Goal: Register for event/course: Register for event/course

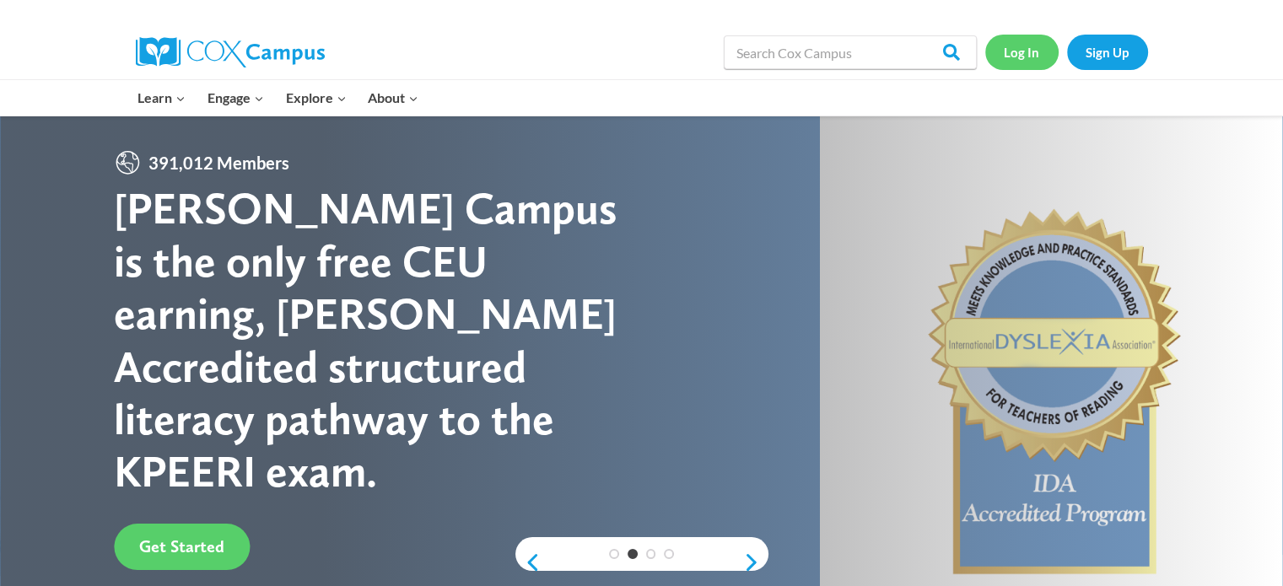
click at [1025, 55] on link "Log In" at bounding box center [1021, 52] width 73 height 35
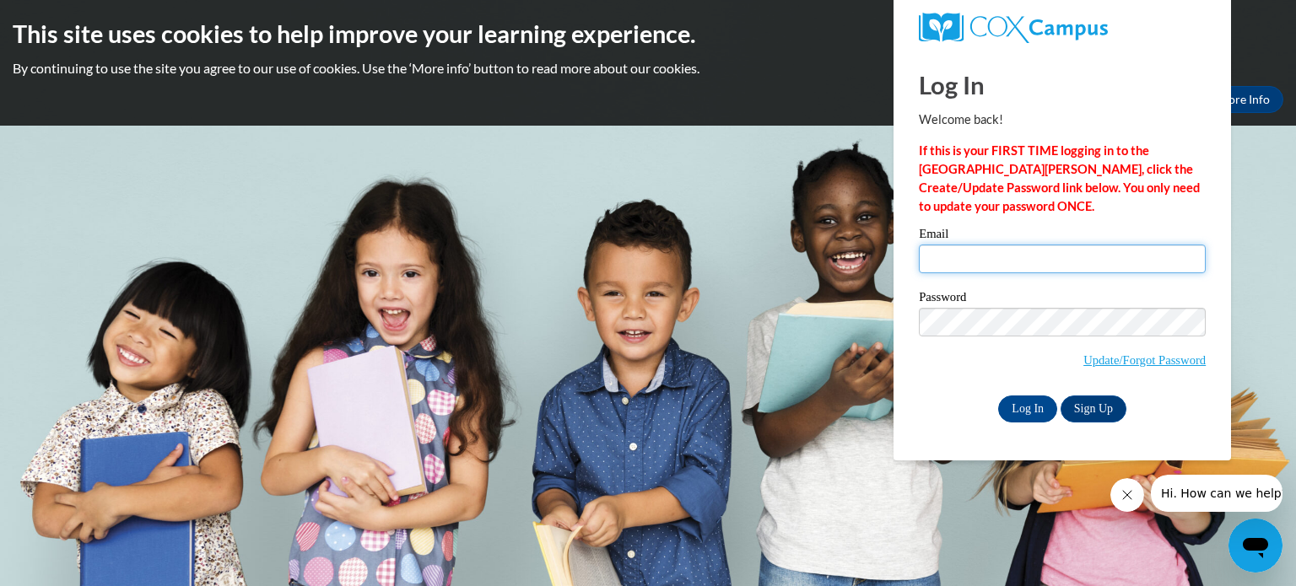
click at [963, 262] on input "Email" at bounding box center [1062, 259] width 287 height 29
type input "eelger@kusd.edu"
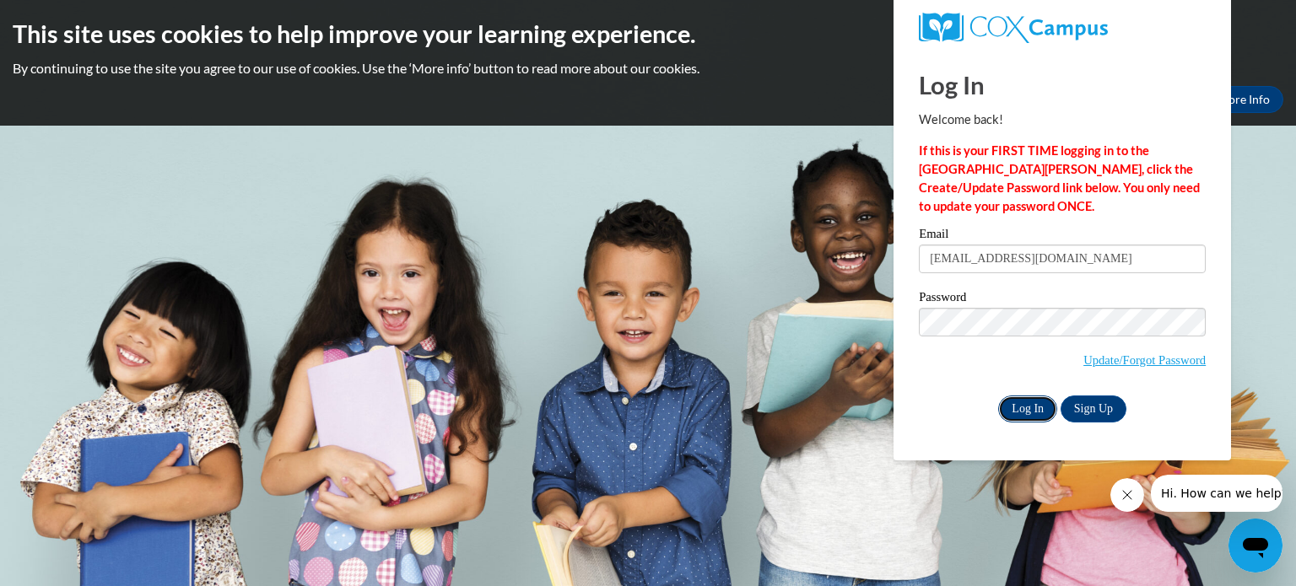
click at [1027, 407] on input "Log In" at bounding box center [1027, 409] width 59 height 27
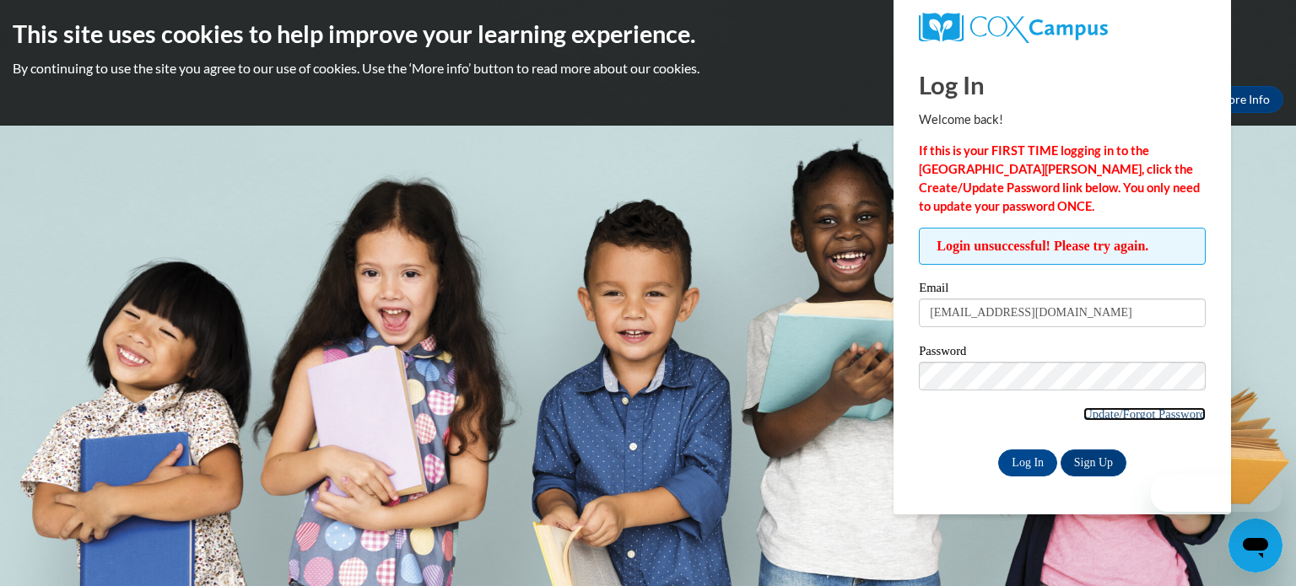
click at [1100, 418] on link "Update/Forgot Password" at bounding box center [1144, 413] width 122 height 13
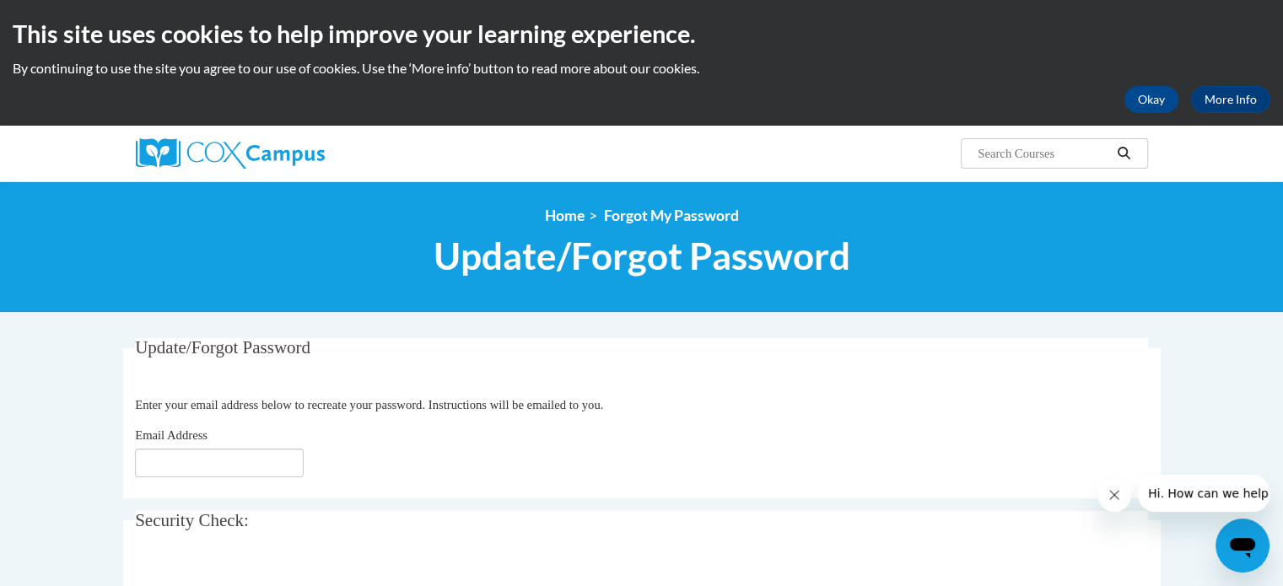
scroll to position [128, 0]
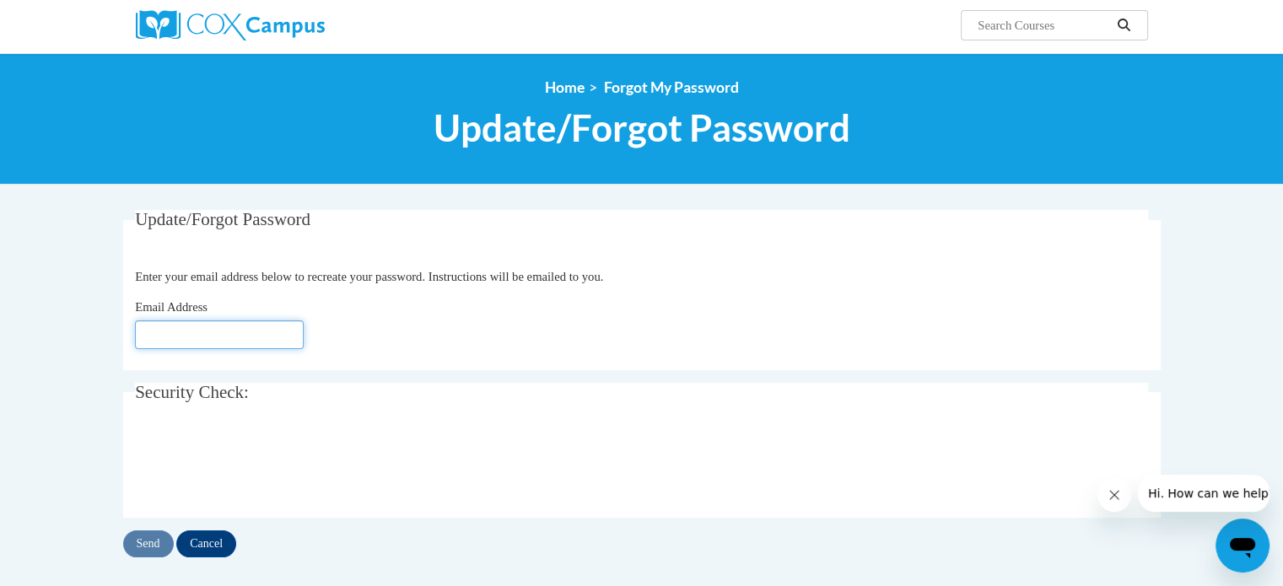
click at [206, 344] on input "Email Address" at bounding box center [219, 335] width 169 height 29
type input "[EMAIL_ADDRESS][DOMAIN_NAME]"
click button "Refresh captcha" at bounding box center [0, 0] width 0 height 0
click at [514, 337] on div "Email Address eelger@kusd.edu" at bounding box center [641, 323] width 1013 height 51
click at [147, 540] on input "Send" at bounding box center [148, 544] width 51 height 27
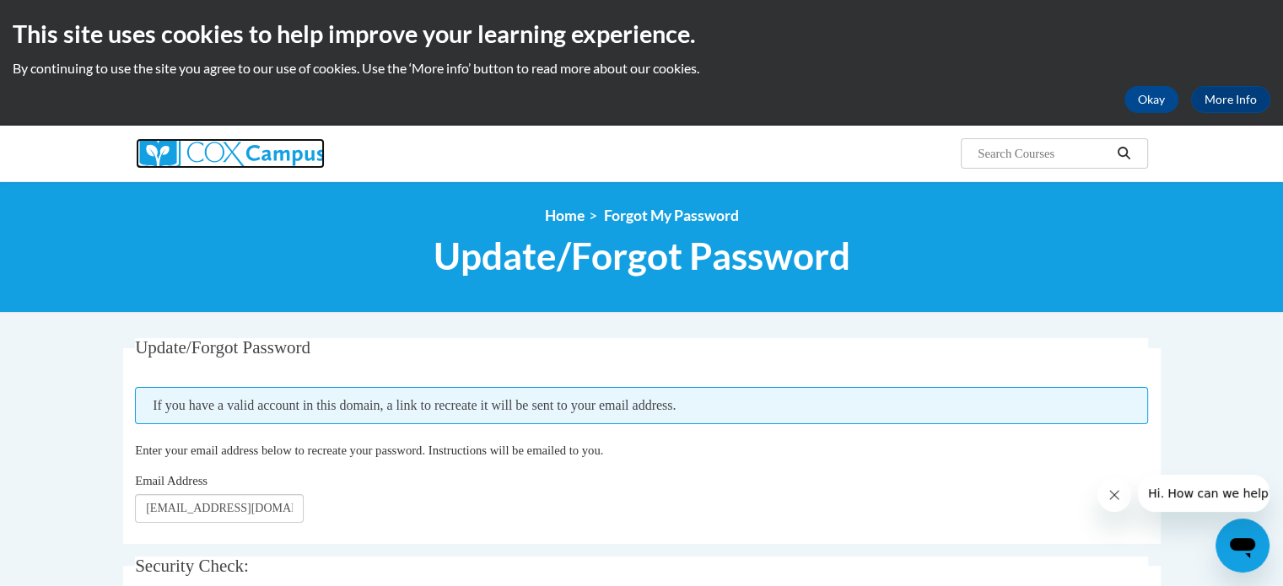
click at [262, 161] on img at bounding box center [230, 153] width 189 height 30
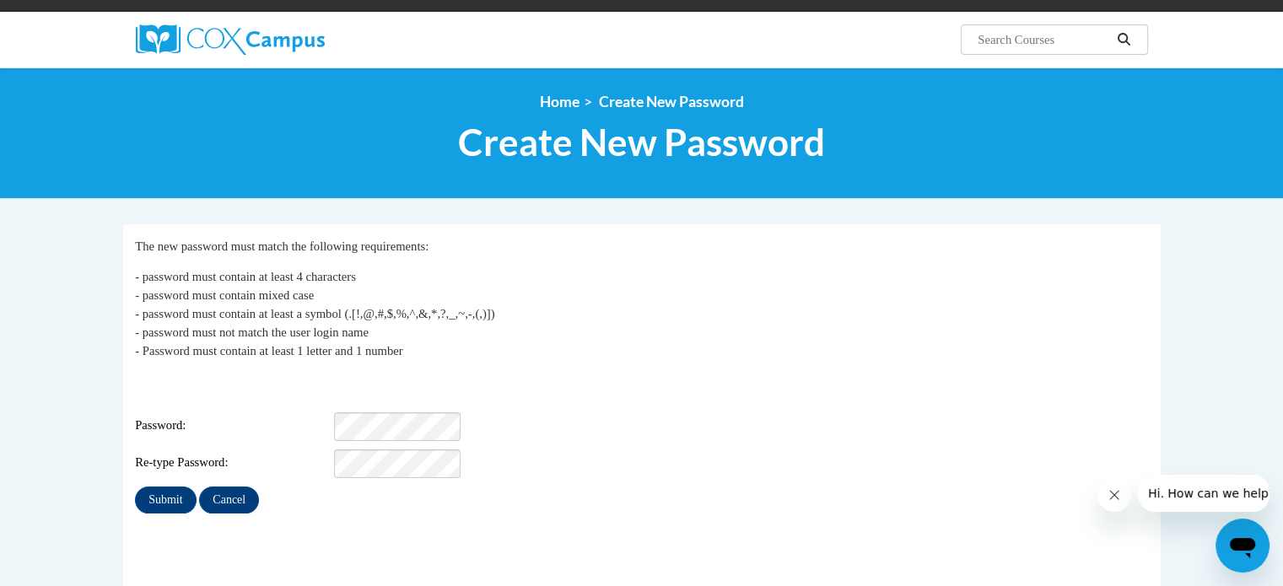
scroll to position [118, 0]
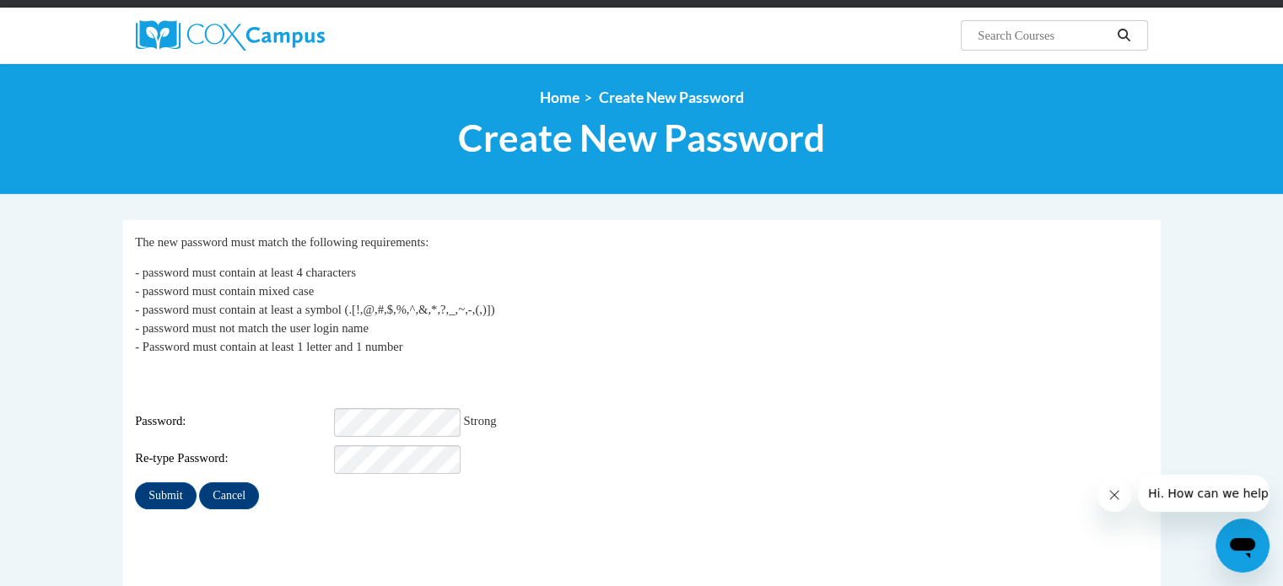
click at [166, 468] on div "My Password The new password must match the following requirements: - password …" at bounding box center [641, 371] width 1013 height 277
click at [137, 483] on input "Submit" at bounding box center [165, 496] width 61 height 27
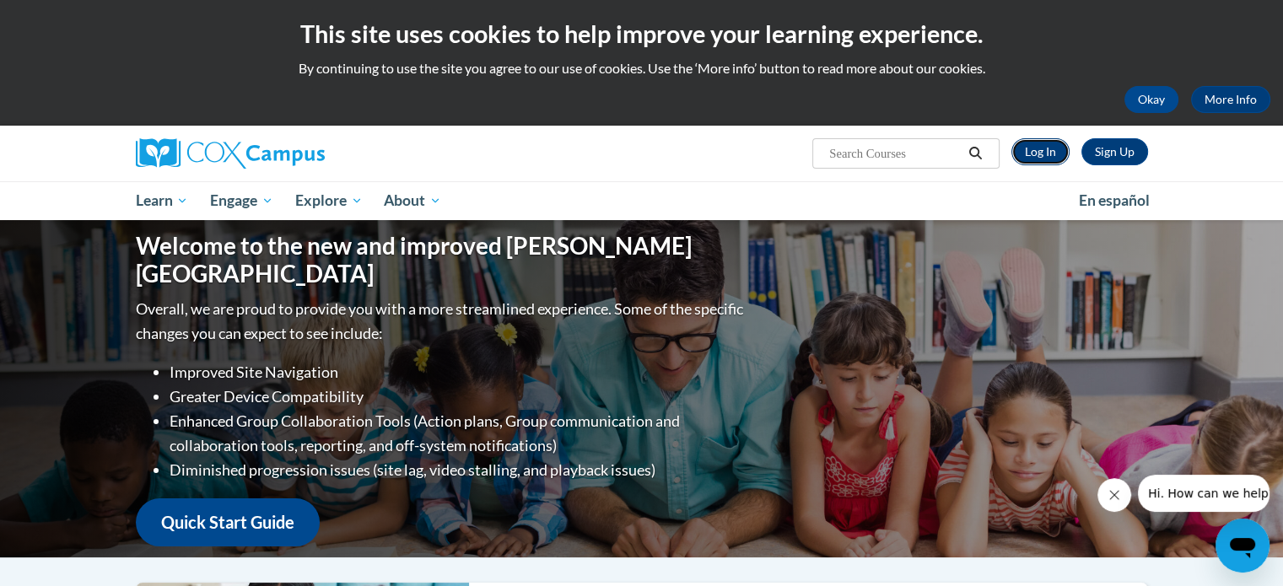
click at [1026, 149] on link "Log In" at bounding box center [1040, 151] width 58 height 27
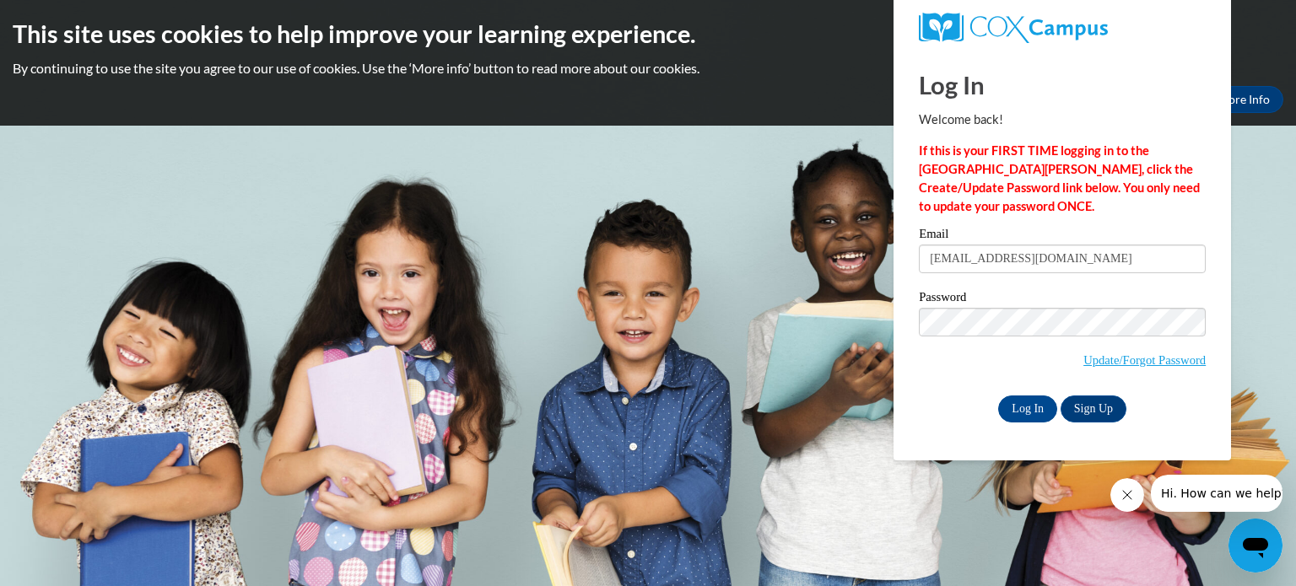
type input "eelger@kusd.edu"
click at [949, 424] on div "Log In Welcome back! If this is your FIRST TIME logging in to the NEW Cox Campu…" at bounding box center [1062, 256] width 363 height 410
click at [1026, 402] on input "Log In" at bounding box center [1027, 409] width 59 height 27
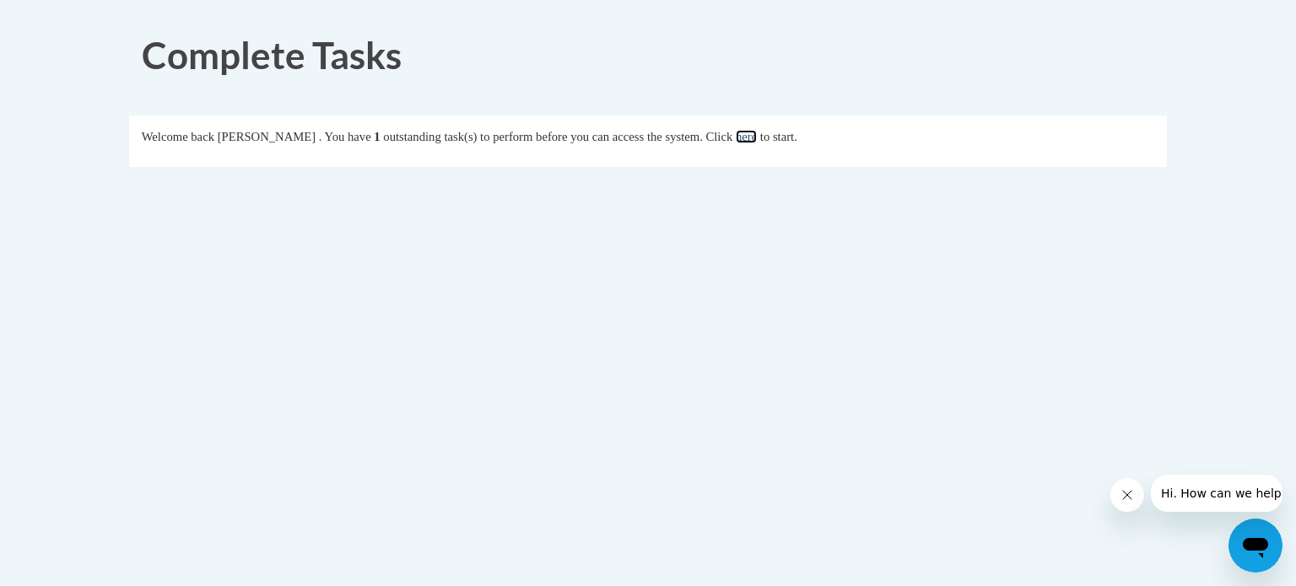
click at [757, 137] on link "here" at bounding box center [746, 136] width 21 height 13
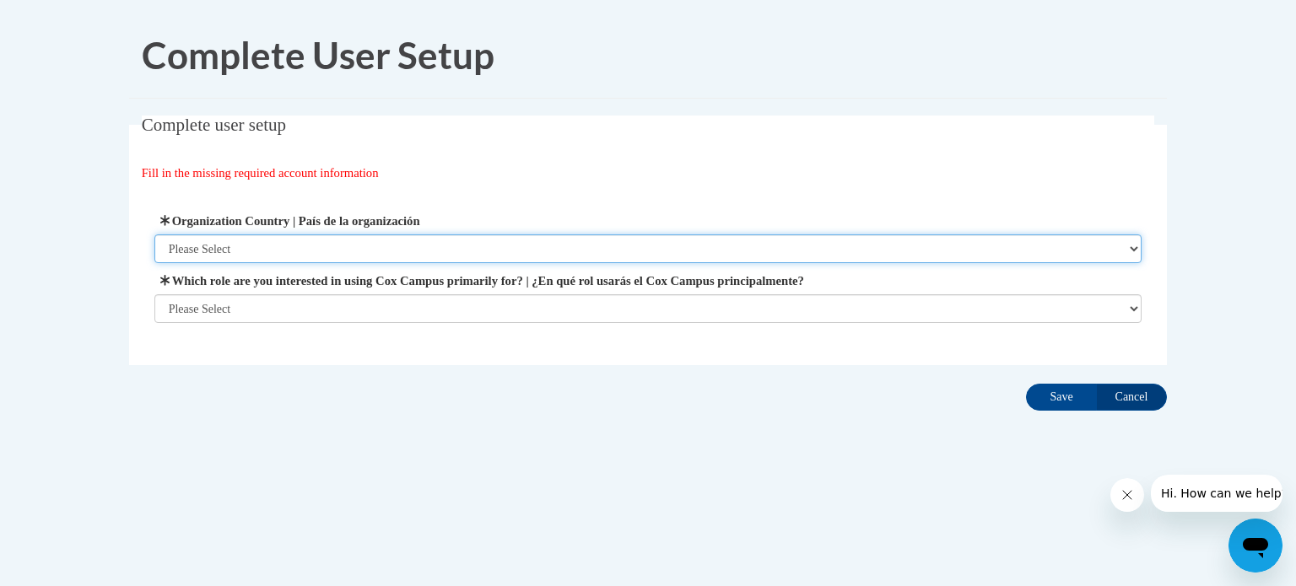
click at [483, 245] on select "Please Select [GEOGRAPHIC_DATA] | [GEOGRAPHIC_DATA] Outside of [GEOGRAPHIC_DATA…" at bounding box center [648, 249] width 988 height 29
select select "ad49bcad-a171-4b2e-b99c-48b446064914"
click at [154, 235] on select "Please Select [GEOGRAPHIC_DATA] | [GEOGRAPHIC_DATA] Outside of [GEOGRAPHIC_DATA…" at bounding box center [648, 249] width 988 height 29
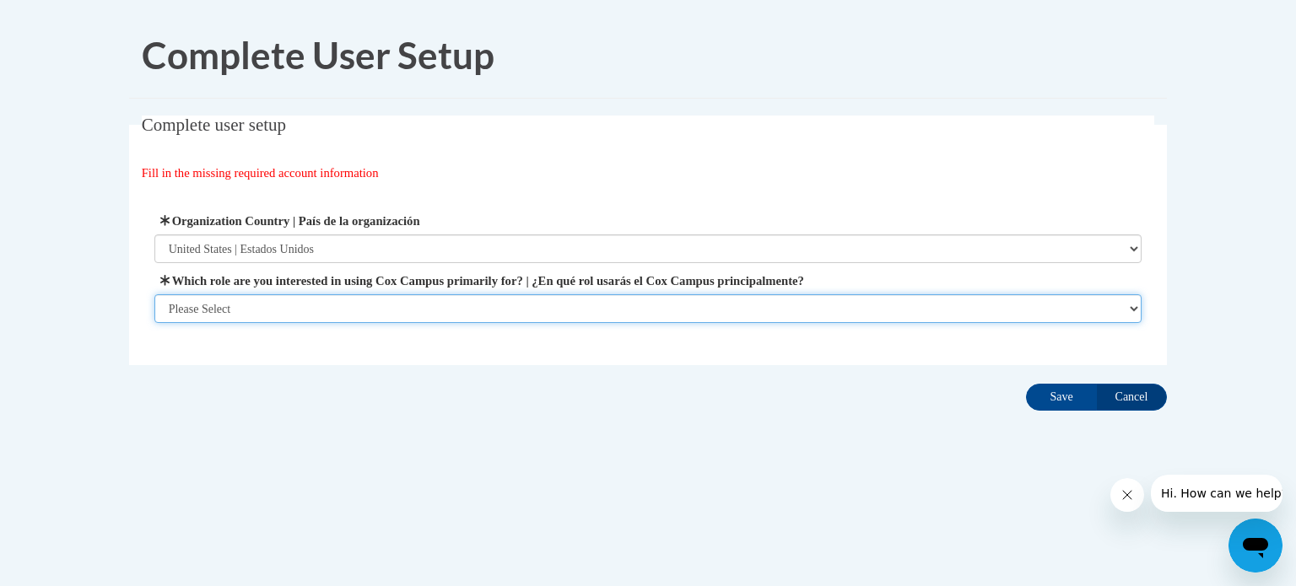
click at [421, 302] on select "Please Select College/University | Colegio/Universidad Community/Nonprofit Part…" at bounding box center [648, 308] width 988 height 29
select select "fbf2d438-af2f-41f8-98f1-81c410e29de3"
click at [154, 323] on select "Please Select College/University | Colegio/Universidad Community/Nonprofit Part…" at bounding box center [648, 308] width 988 height 29
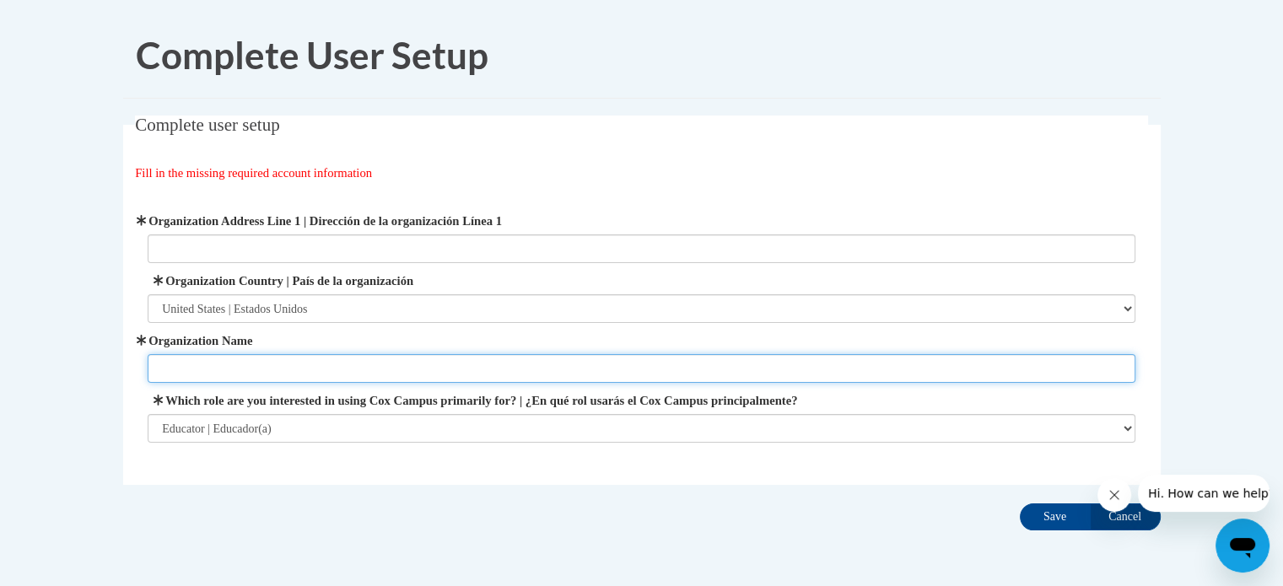
click at [442, 359] on input "Organization Name" at bounding box center [642, 368] width 988 height 29
type input "[GEOGRAPHIC_DATA]"
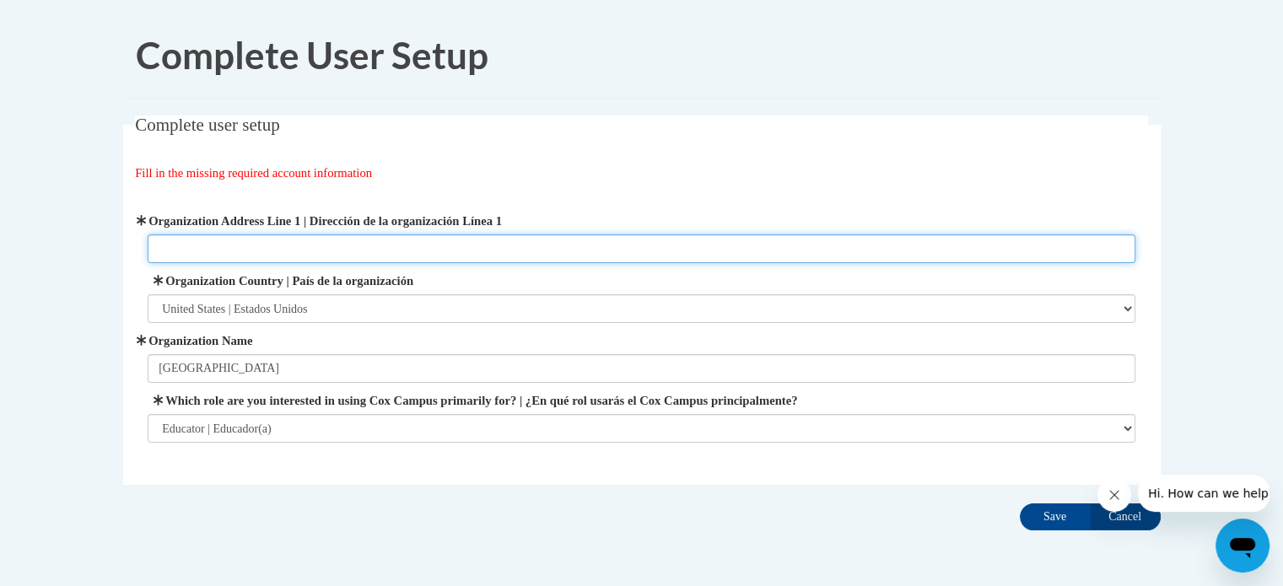
click at [280, 240] on input "Organization Address Line 1 | Dirección de la organización Línea 1" at bounding box center [642, 249] width 988 height 29
drag, startPoint x: 280, startPoint y: 240, endPoint x: 199, endPoint y: 252, distance: 81.8
click at [199, 252] on input "Organization Address Line 1 | Dirección de la organización Línea 1" at bounding box center [642, 249] width 988 height 29
paste input "3600 52nd St, Kenosha, WI 53144"
type input "3600 52nd St, Kenosha, WI 53144"
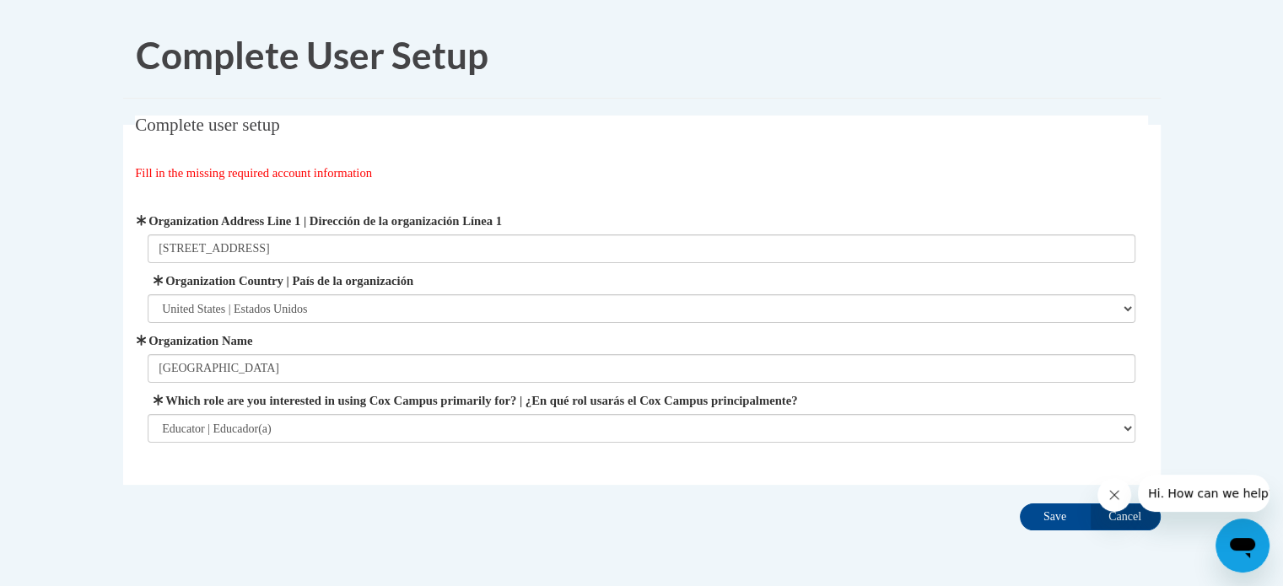
click at [1114, 499] on icon "Close message from company" at bounding box center [1114, 494] width 13 height 13
click at [1049, 521] on input "Save" at bounding box center [1055, 517] width 71 height 27
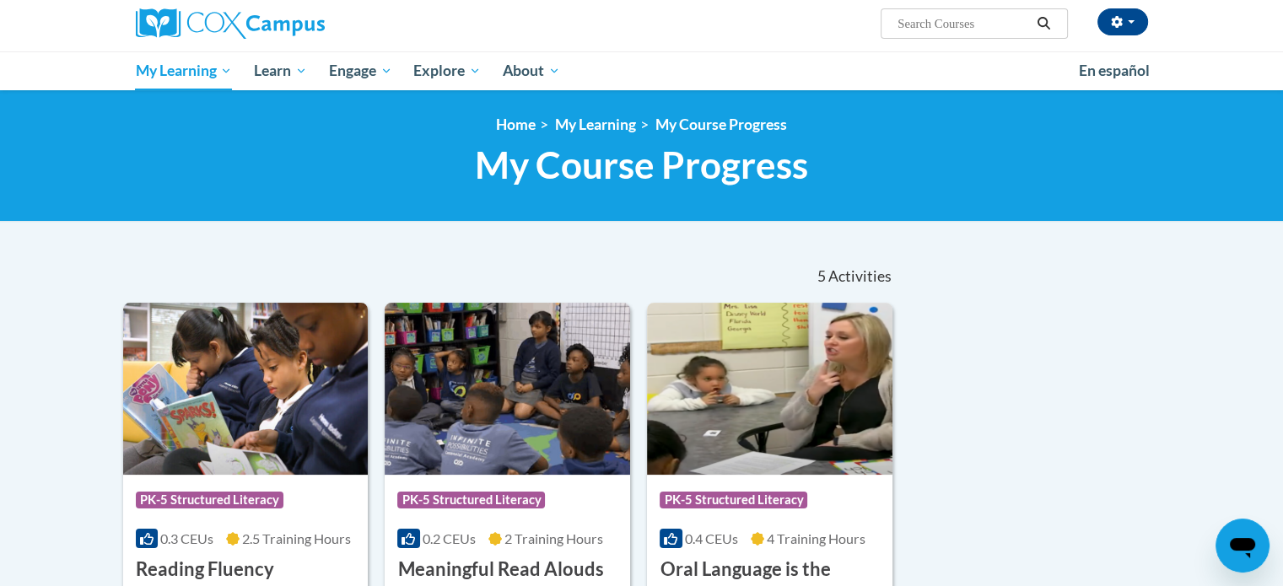
scroll to position [128, 0]
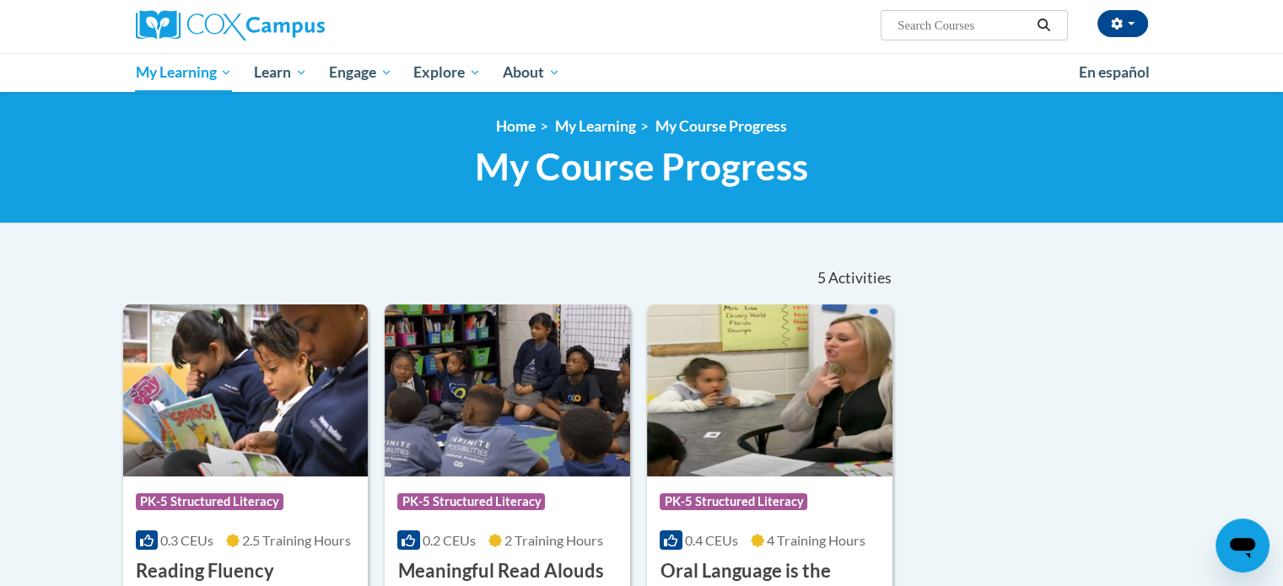
click at [909, 33] on input "Search..." at bounding box center [963, 25] width 135 height 20
type input "rti"
click at [1032, 21] on button "Search" at bounding box center [1043, 25] width 25 height 20
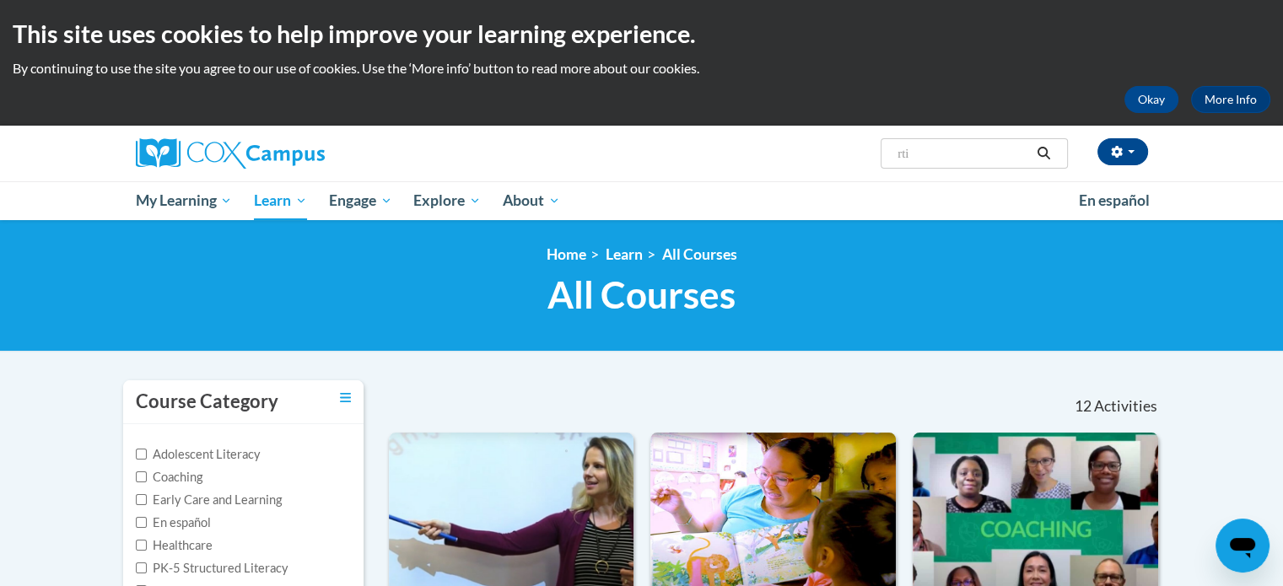
click at [964, 163] on input "rti" at bounding box center [963, 153] width 135 height 20
click at [952, 153] on input "rti" at bounding box center [963, 153] width 135 height 20
type input "response to intervention"
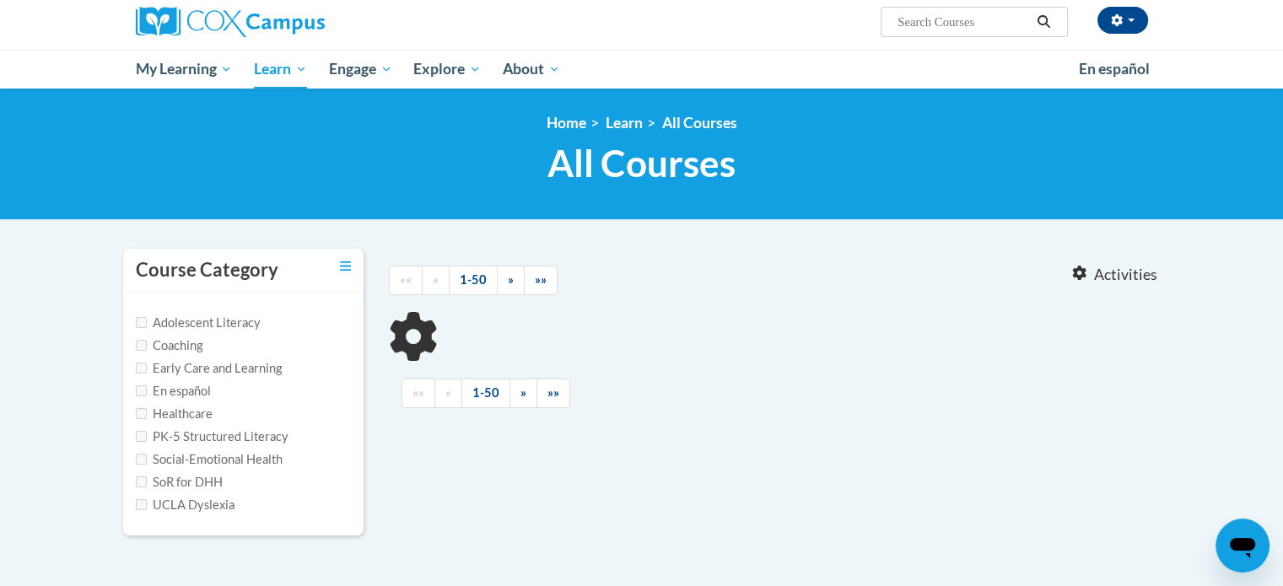
type input "response to intervention"
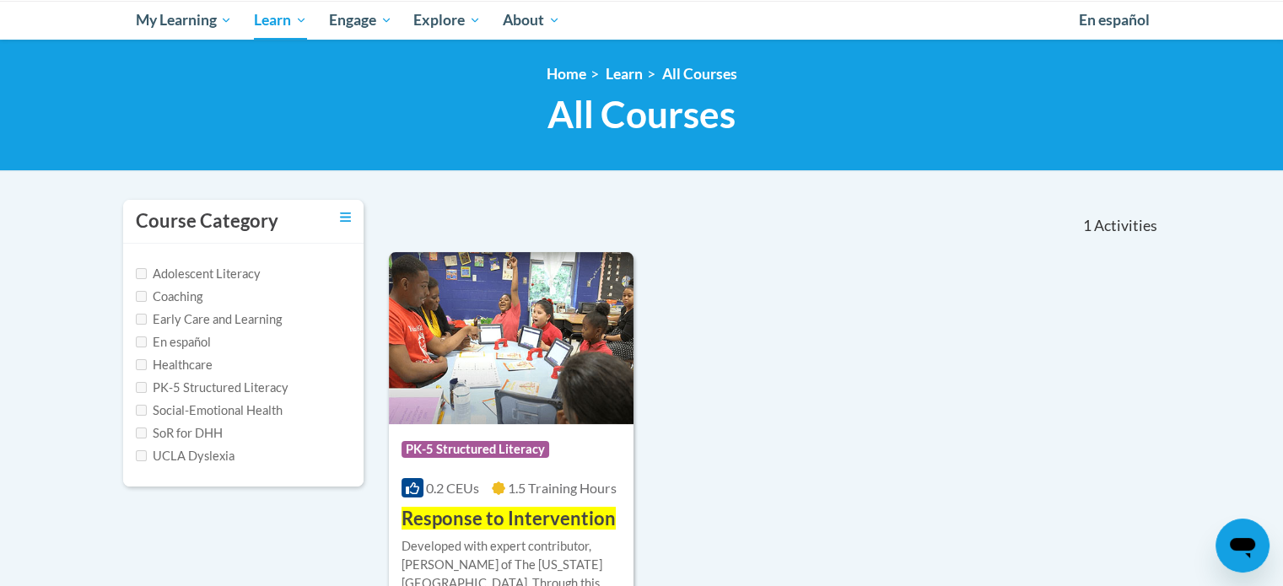
scroll to position [337, 0]
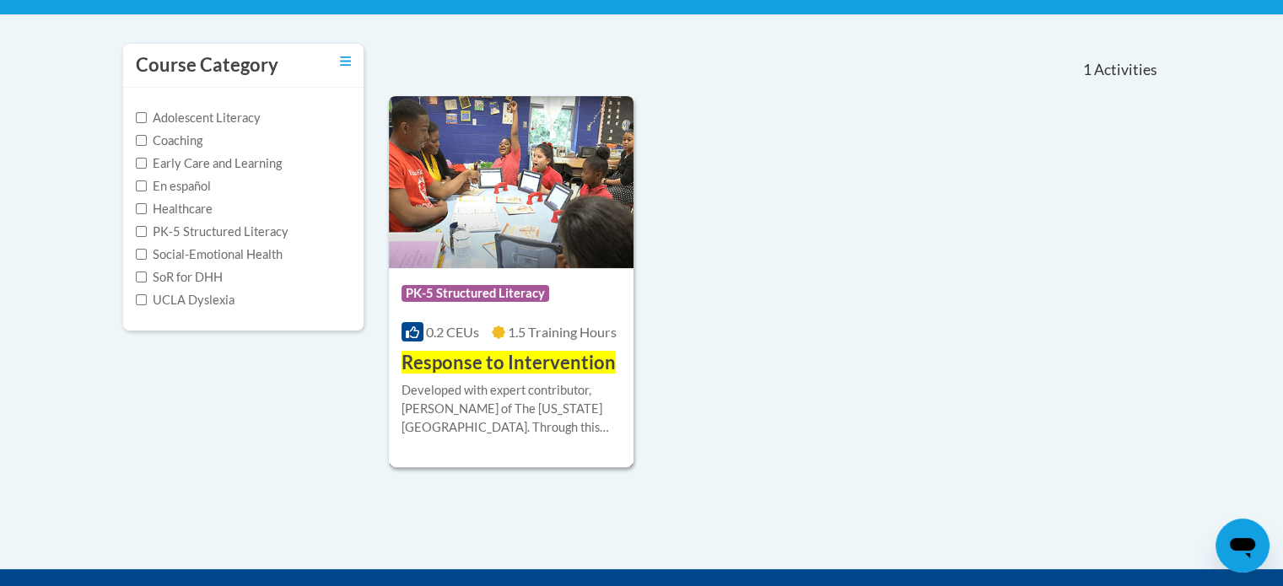
click at [503, 204] on img at bounding box center [511, 182] width 245 height 172
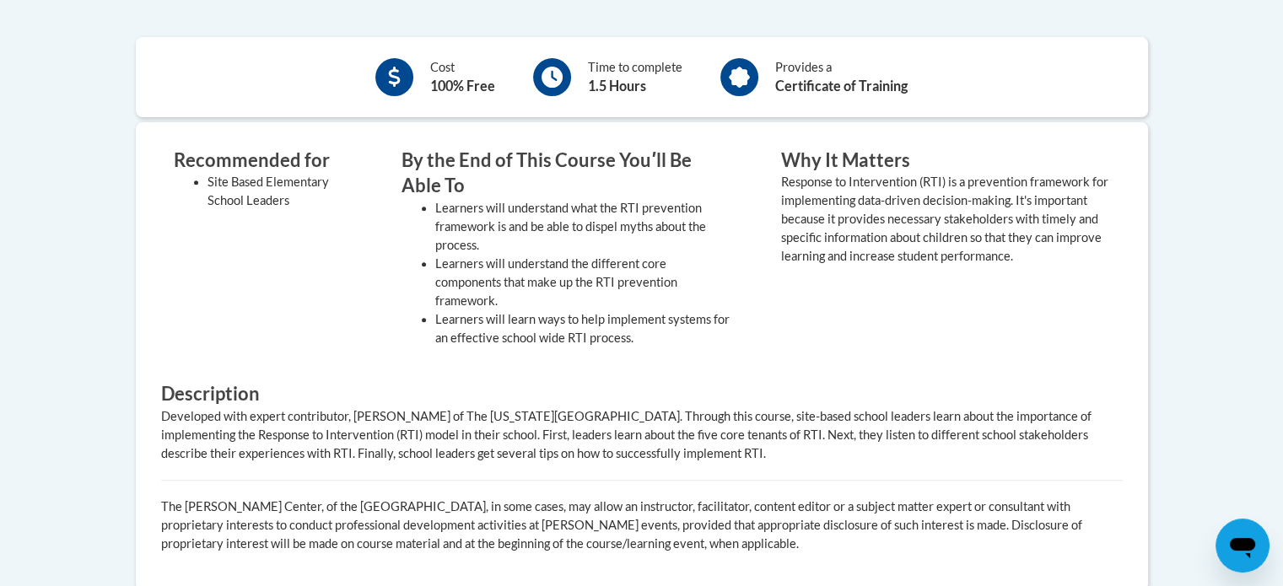
scroll to position [914, 0]
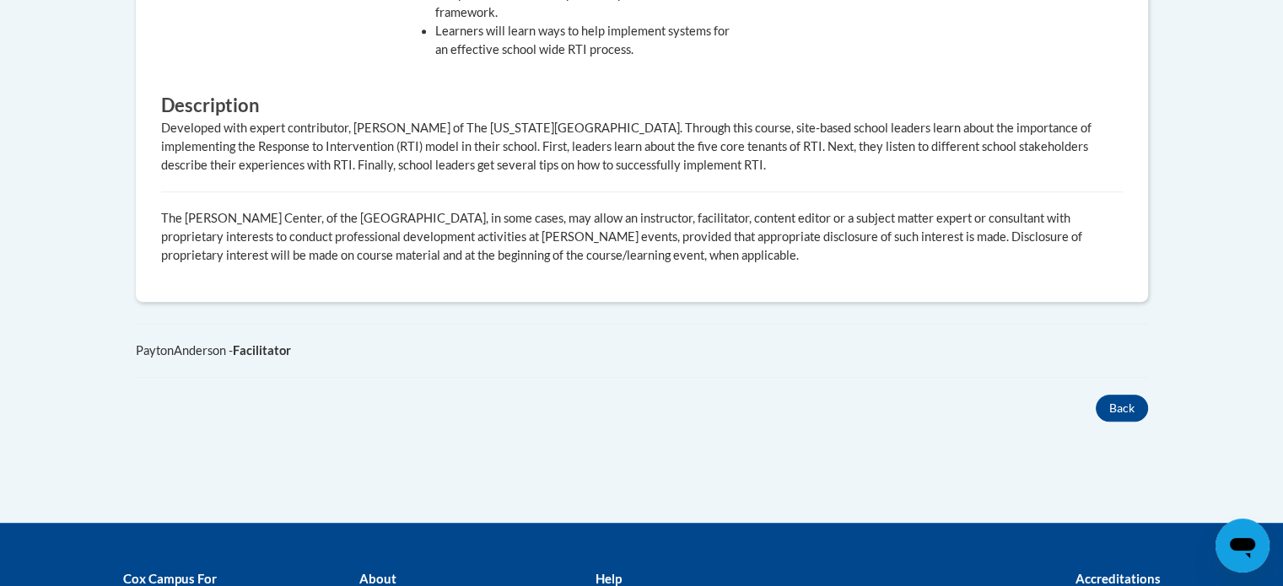
drag, startPoint x: 781, startPoint y: 350, endPoint x: 526, endPoint y: 258, distance: 271.6
click at [526, 258] on p "The [PERSON_NAME] Center, of the [GEOGRAPHIC_DATA], in some cases, may allow an…" at bounding box center [642, 237] width 962 height 56
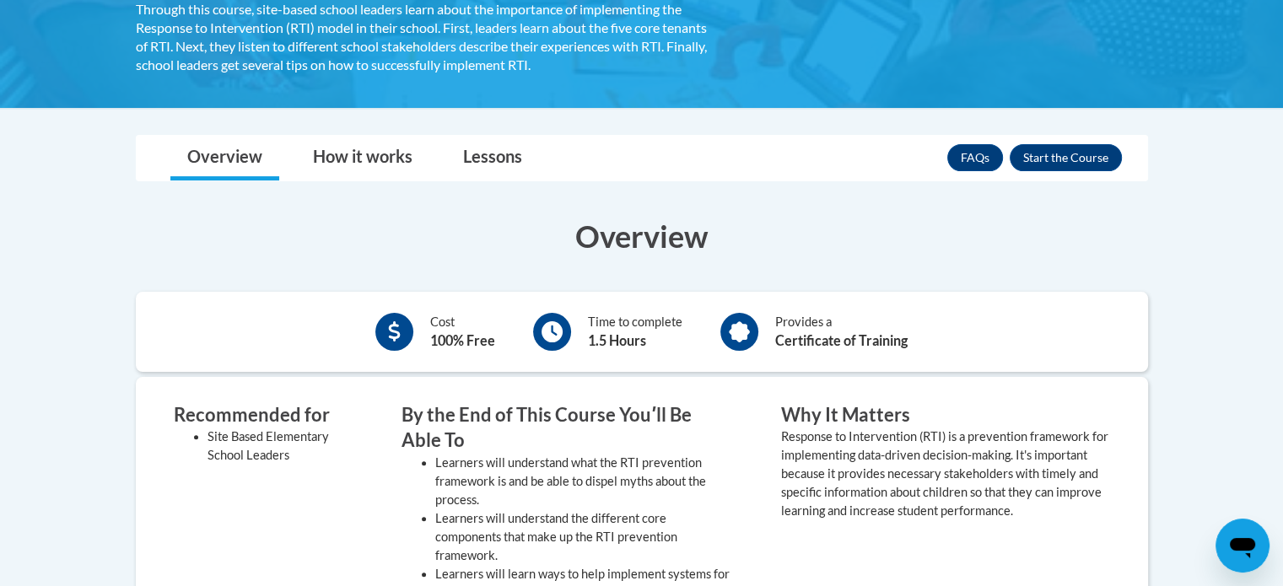
scroll to position [371, 0]
click at [1070, 160] on button "Enroll" at bounding box center [1066, 157] width 112 height 27
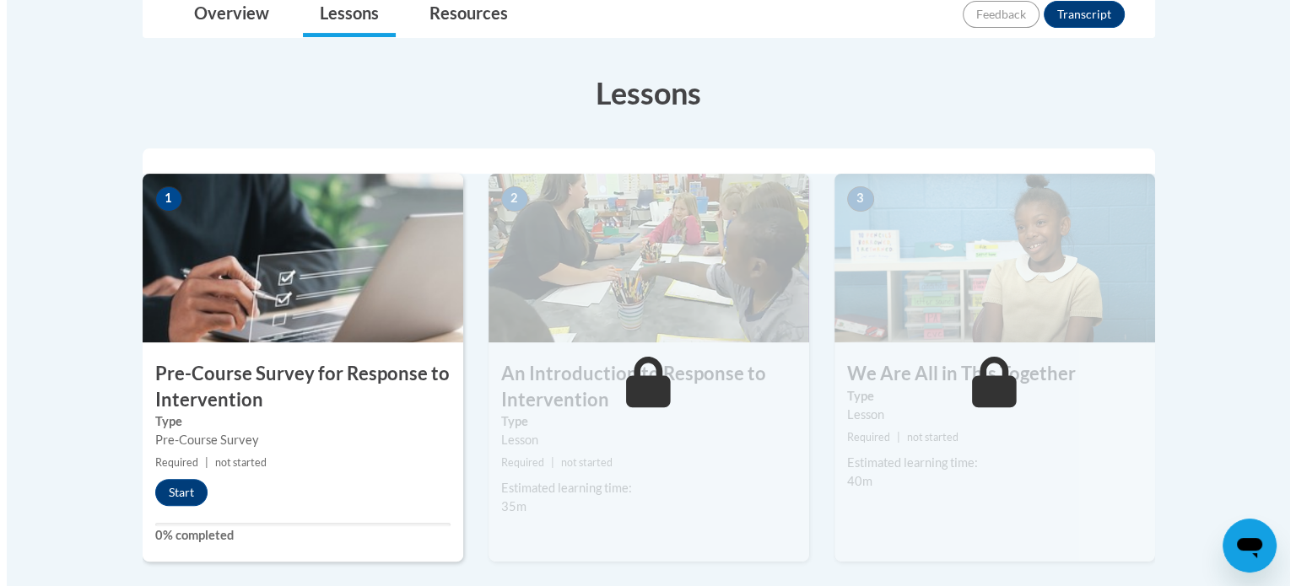
scroll to position [418, 0]
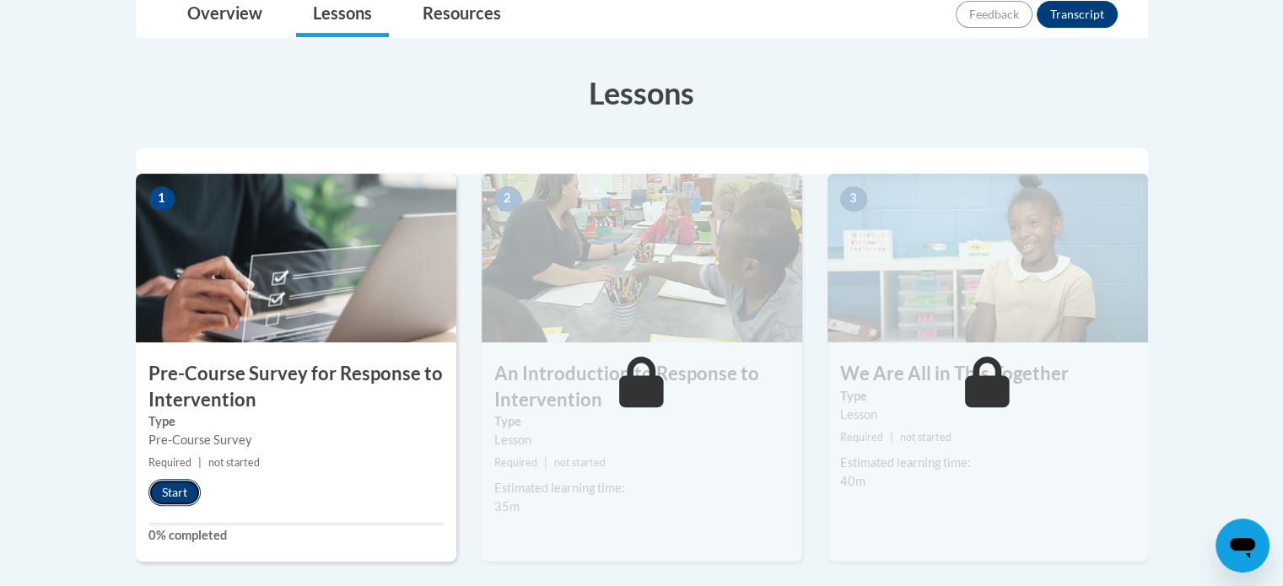
click at [193, 484] on button "Start" at bounding box center [174, 492] width 52 height 27
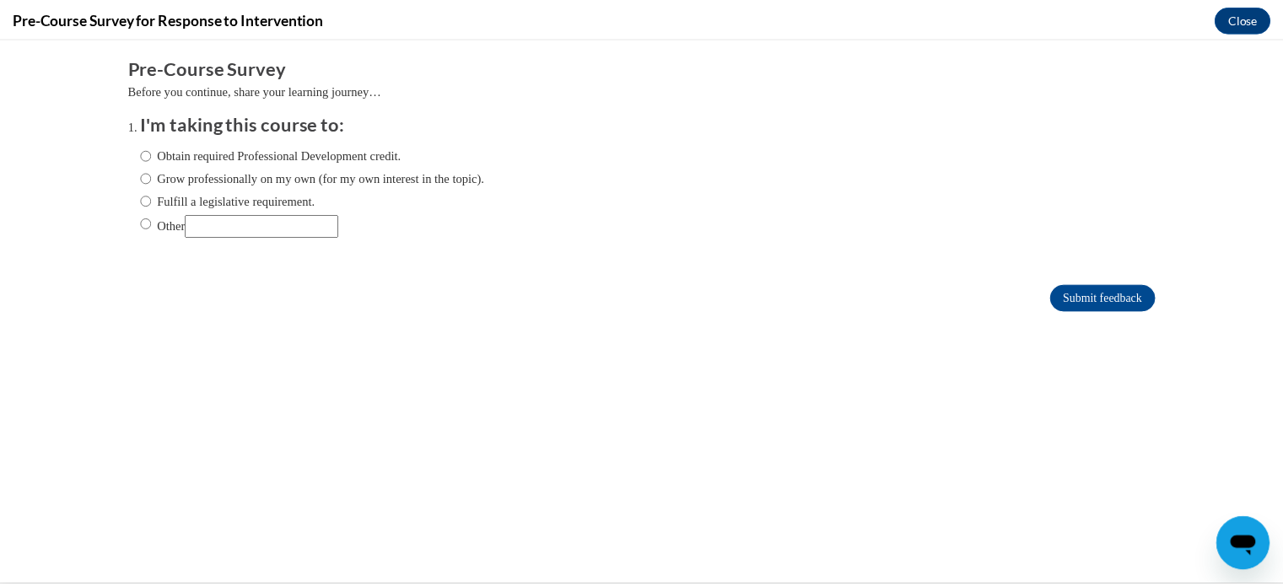
scroll to position [0, 0]
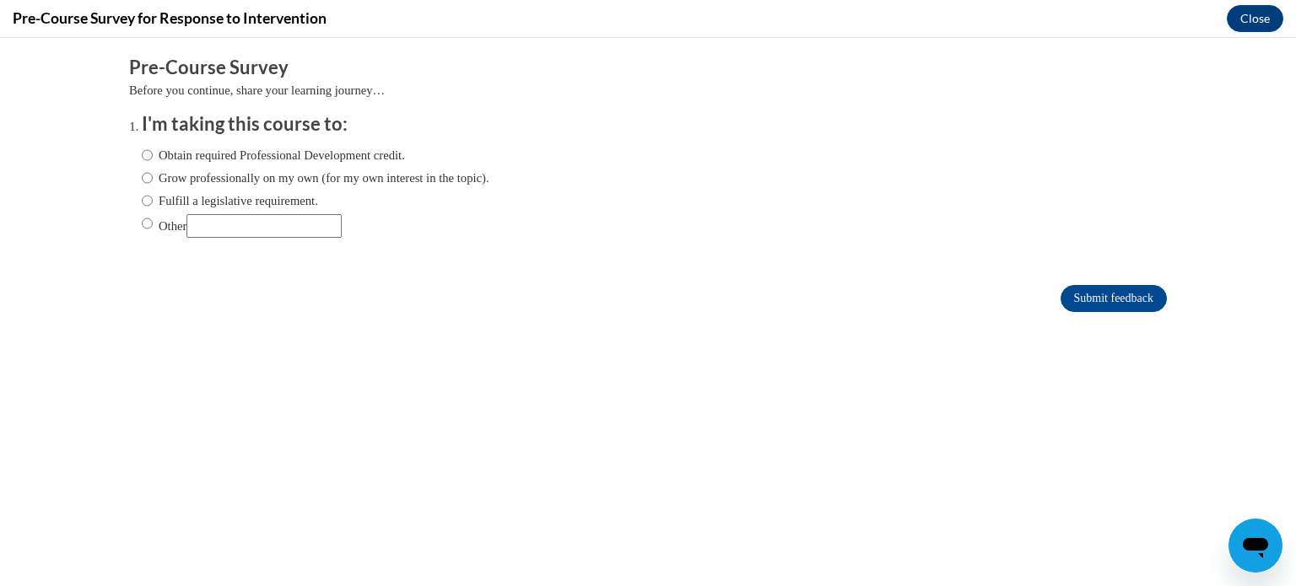
click at [208, 179] on label "Grow professionally on my own (for my own interest in the topic)." at bounding box center [316, 178] width 348 height 19
click at [153, 179] on input "Grow professionally on my own (for my own interest in the topic)." at bounding box center [147, 178] width 11 height 19
radio input "true"
click at [1247, 19] on button "Close" at bounding box center [1255, 18] width 57 height 27
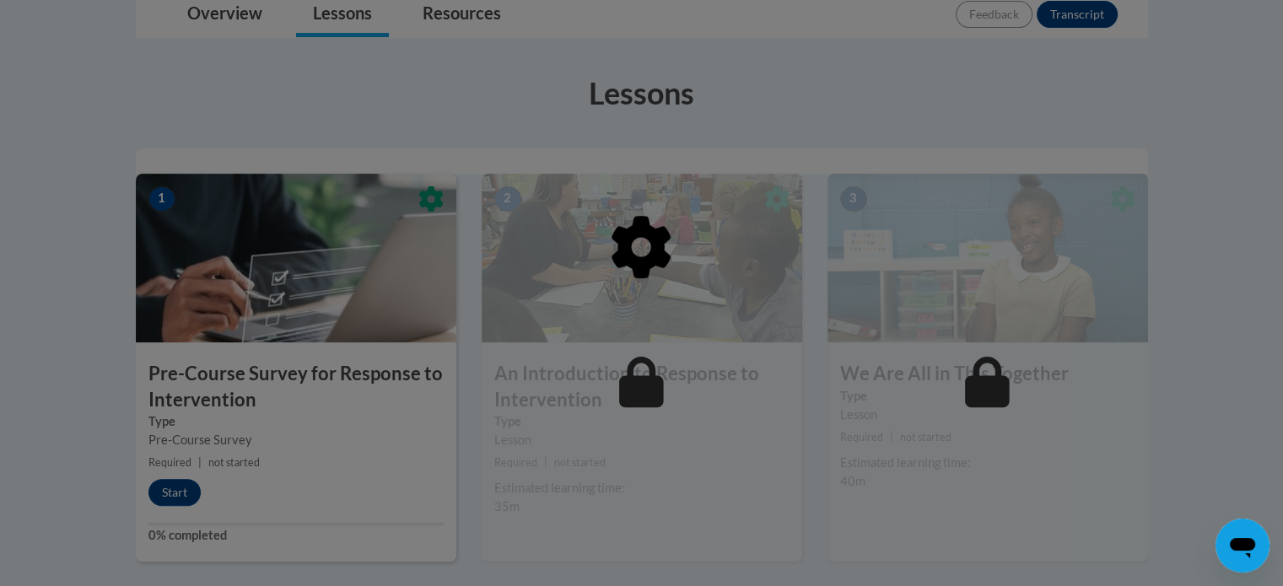
click at [288, 451] on div at bounding box center [642, 334] width 1012 height 321
click at [181, 483] on div at bounding box center [642, 334] width 1012 height 321
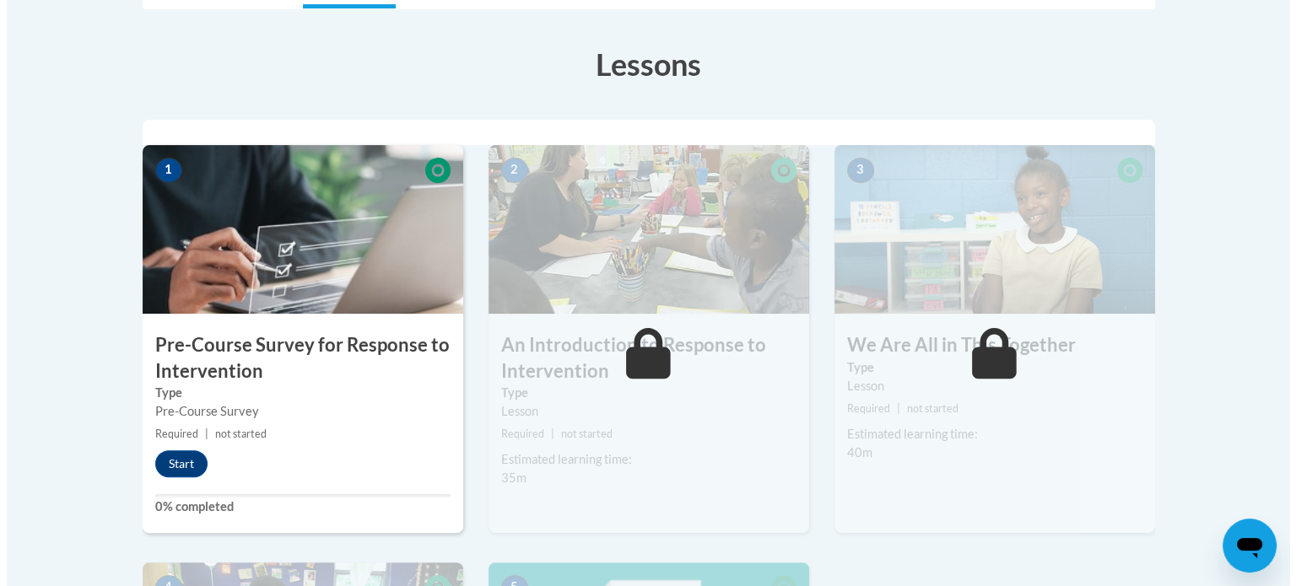
scroll to position [448, 0]
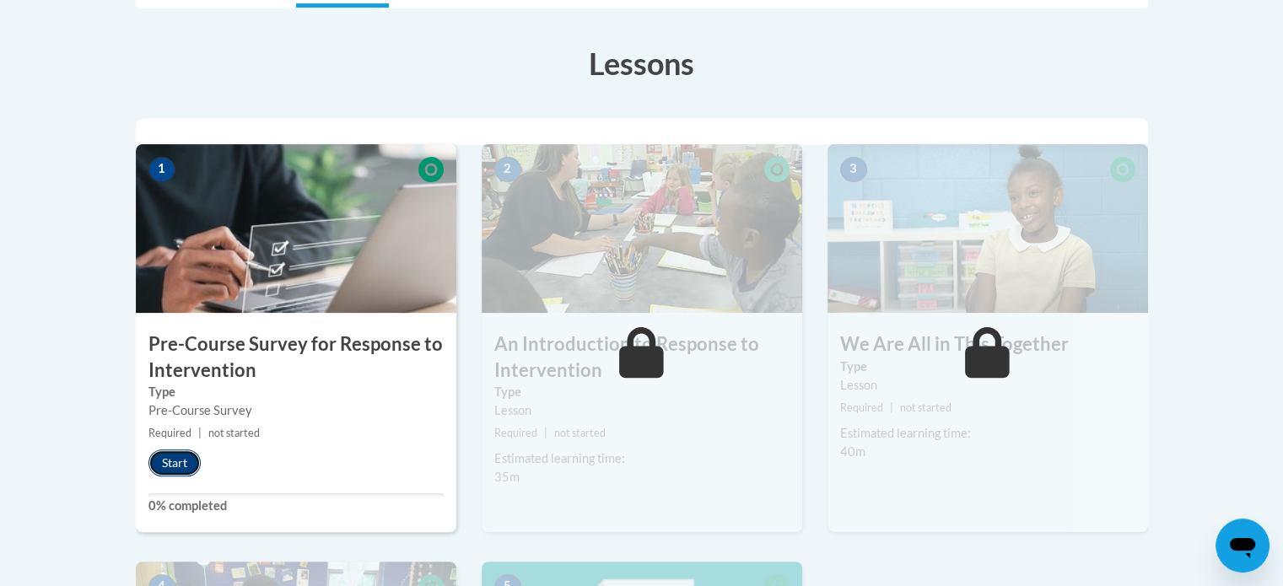
click at [153, 462] on button "Start" at bounding box center [174, 463] width 52 height 27
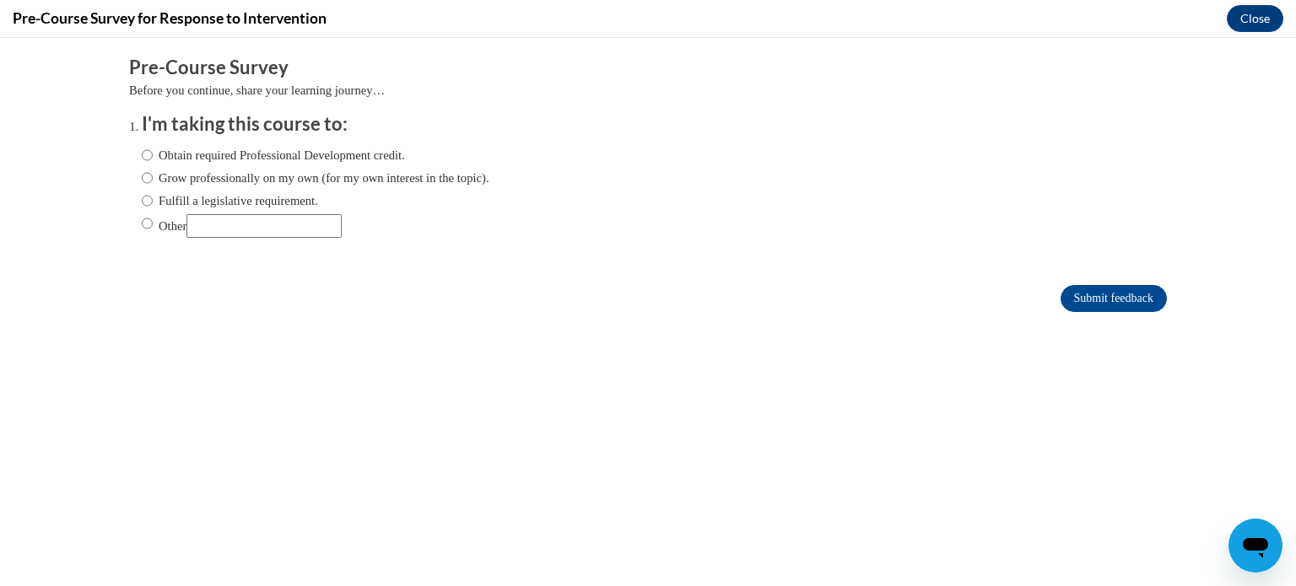
scroll to position [0, 0]
click at [142, 196] on input "Fulfill a legislative requirement." at bounding box center [147, 200] width 11 height 19
radio input "true"
click at [1137, 303] on input "Submit feedback" at bounding box center [1113, 298] width 106 height 27
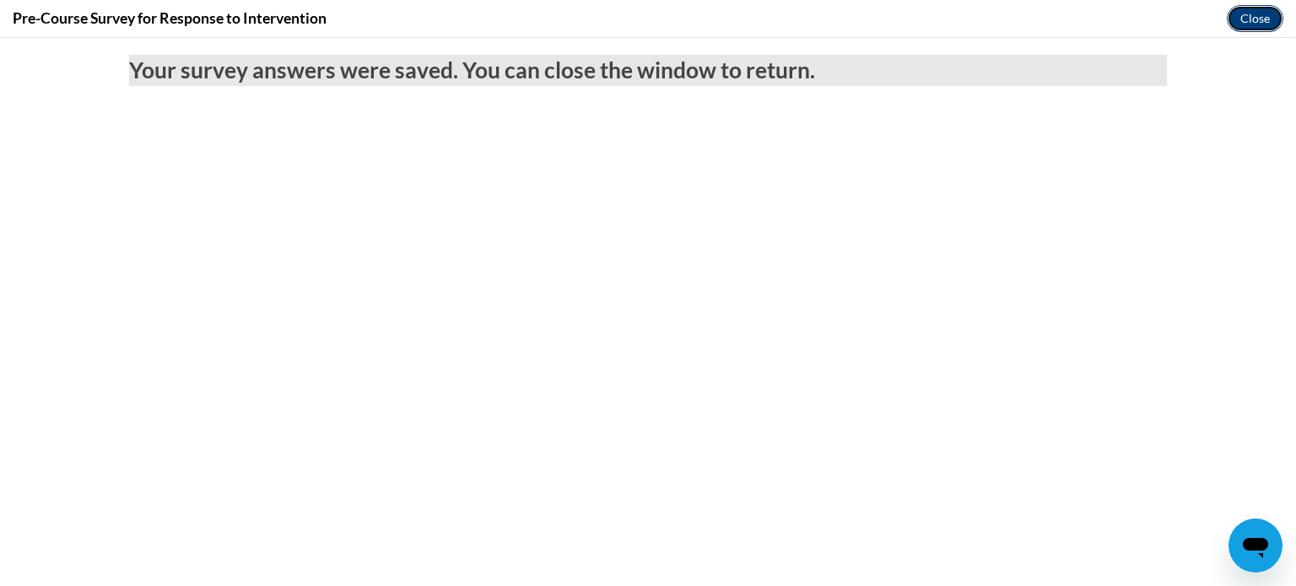
click at [1248, 18] on button "Close" at bounding box center [1255, 18] width 57 height 27
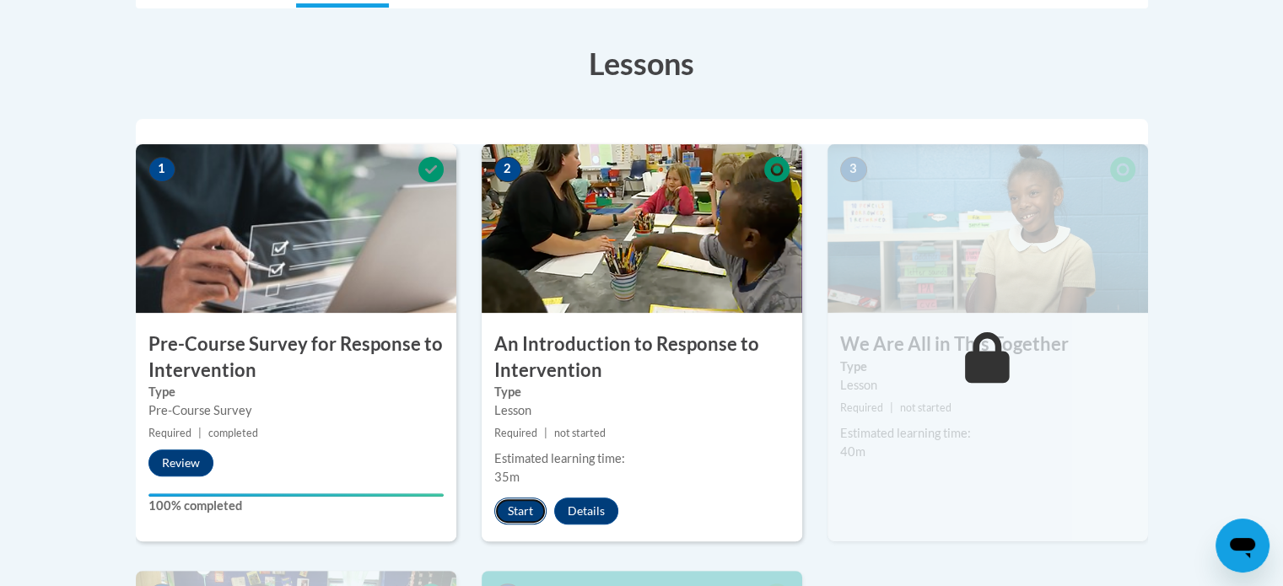
click at [519, 506] on button "Start" at bounding box center [520, 511] width 52 height 27
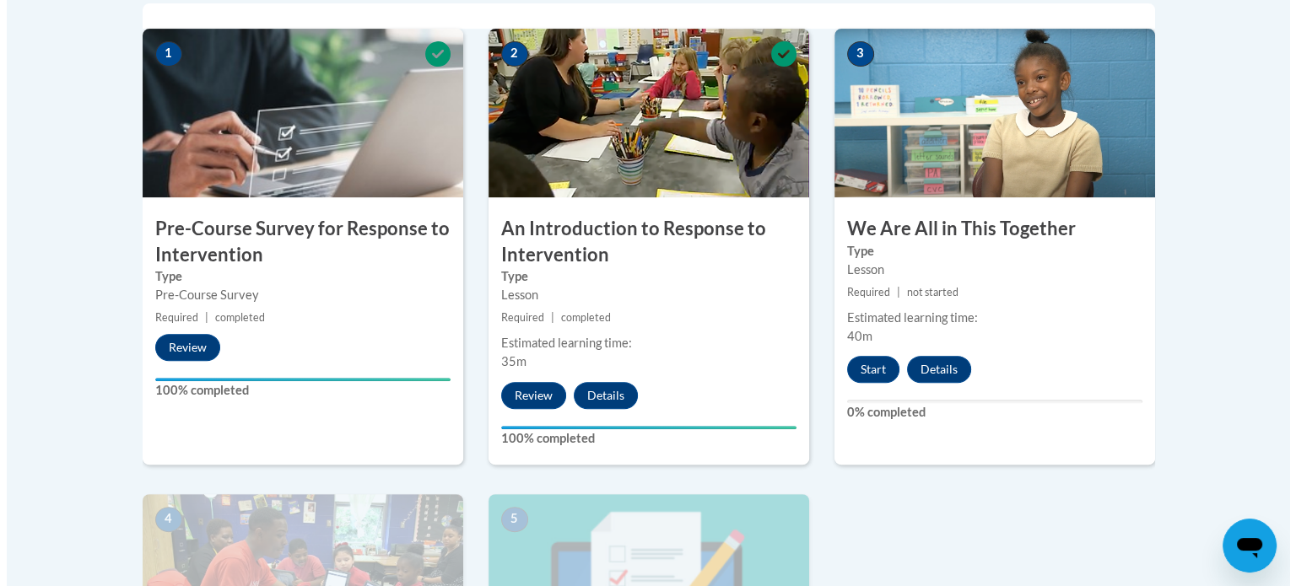
scroll to position [615, 0]
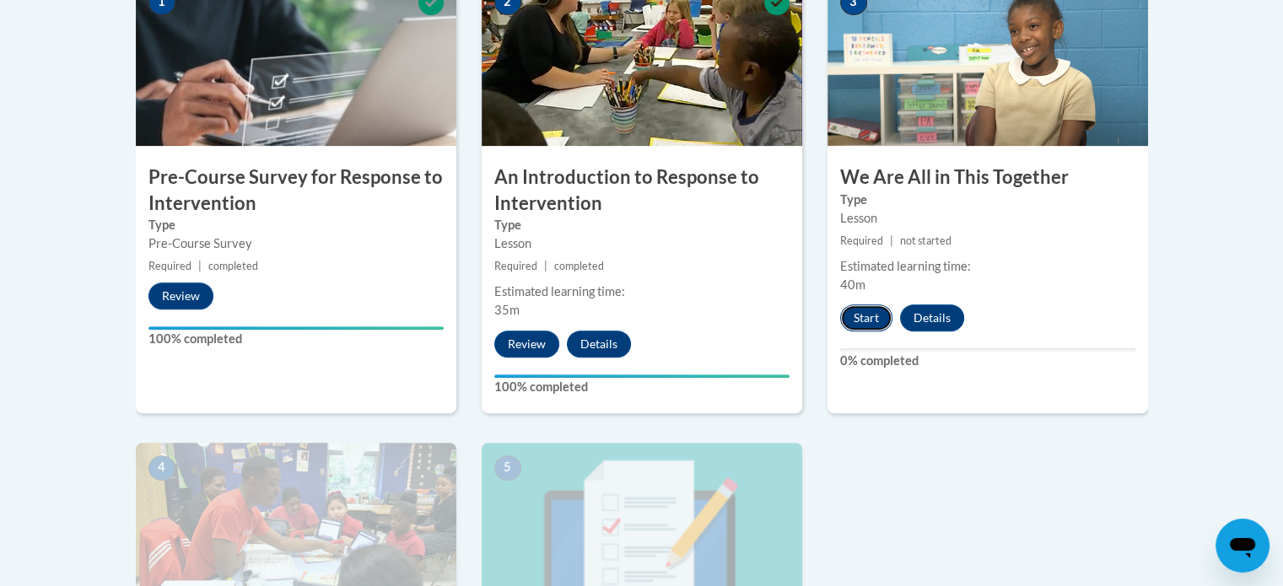
click at [857, 318] on button "Start" at bounding box center [866, 318] width 52 height 27
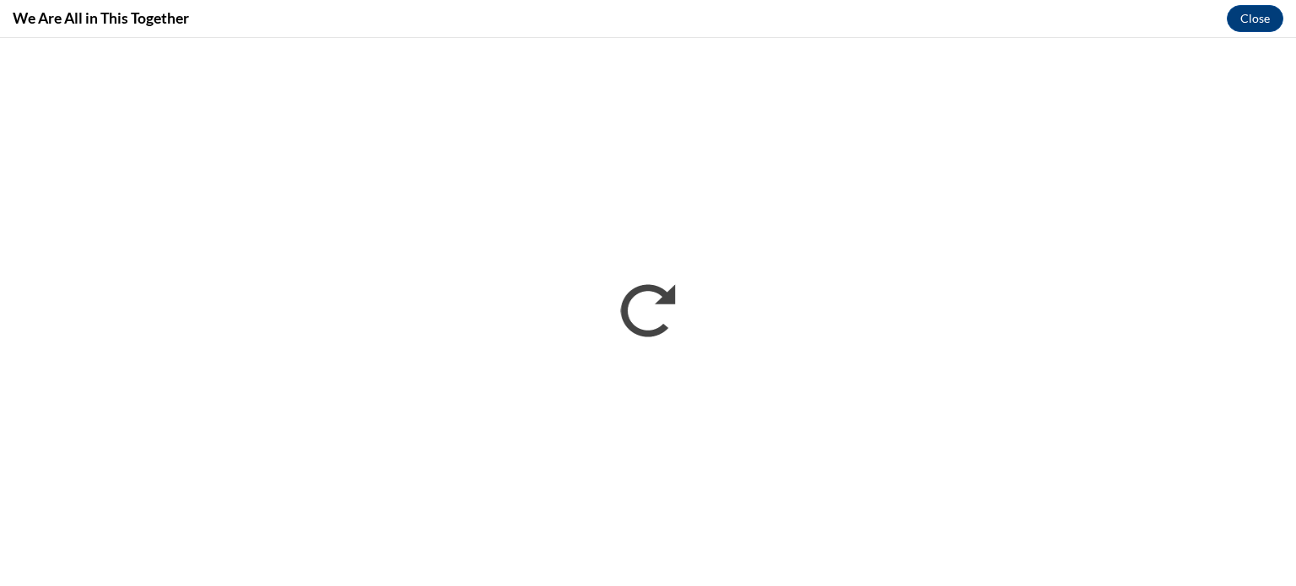
scroll to position [0, 0]
